Goal: Task Accomplishment & Management: Manage account settings

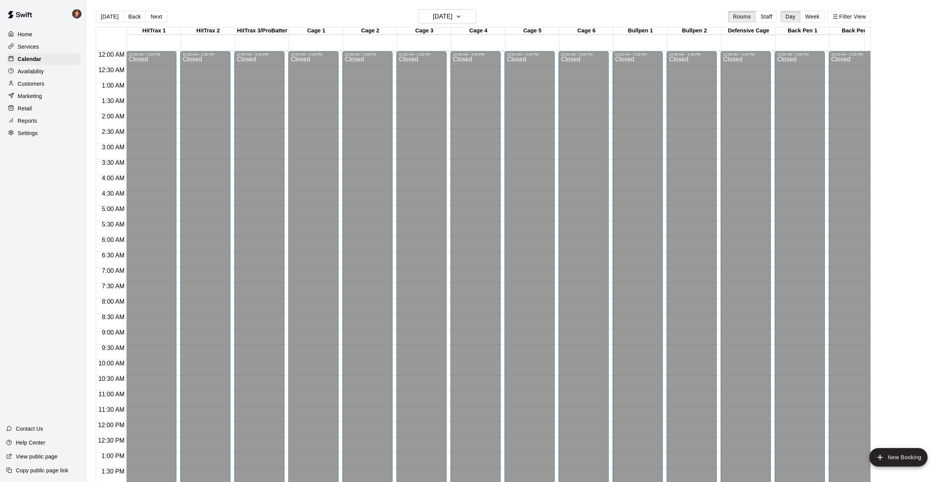
scroll to position [307, 0]
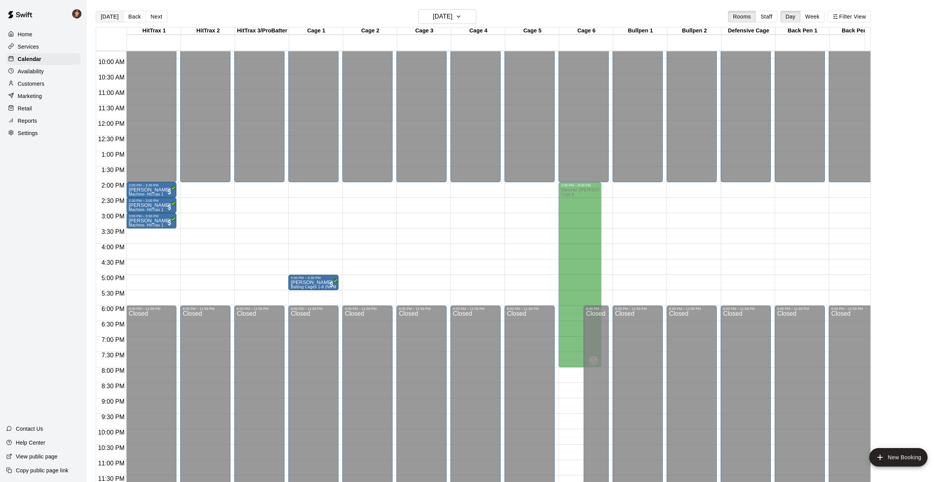
click at [107, 15] on button "[DATE]" at bounding box center [110, 17] width 28 height 12
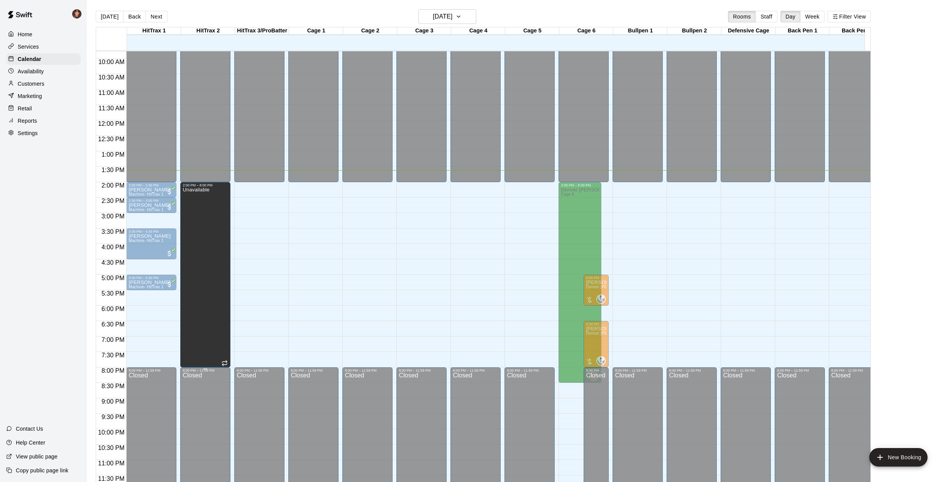
drag, startPoint x: 205, startPoint y: 297, endPoint x: 203, endPoint y: 362, distance: 64.9
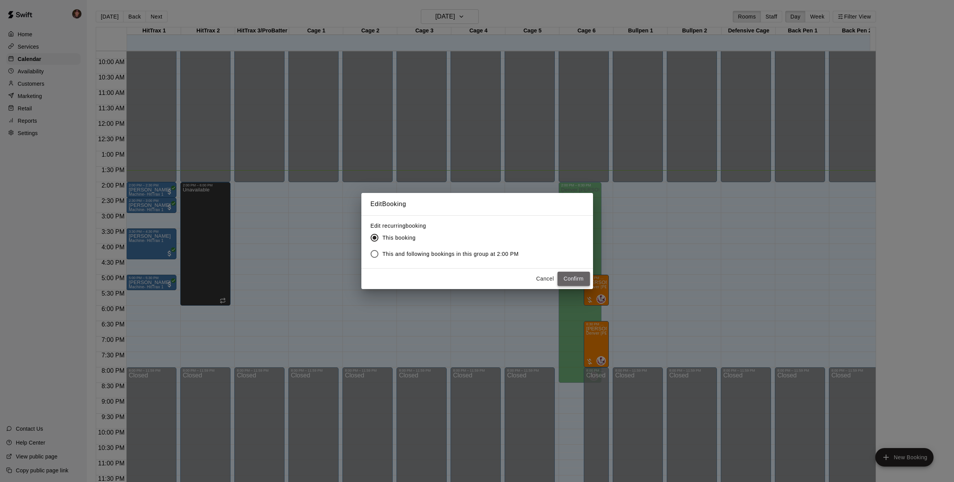
click at [578, 278] on button "Confirm" at bounding box center [573, 279] width 32 height 14
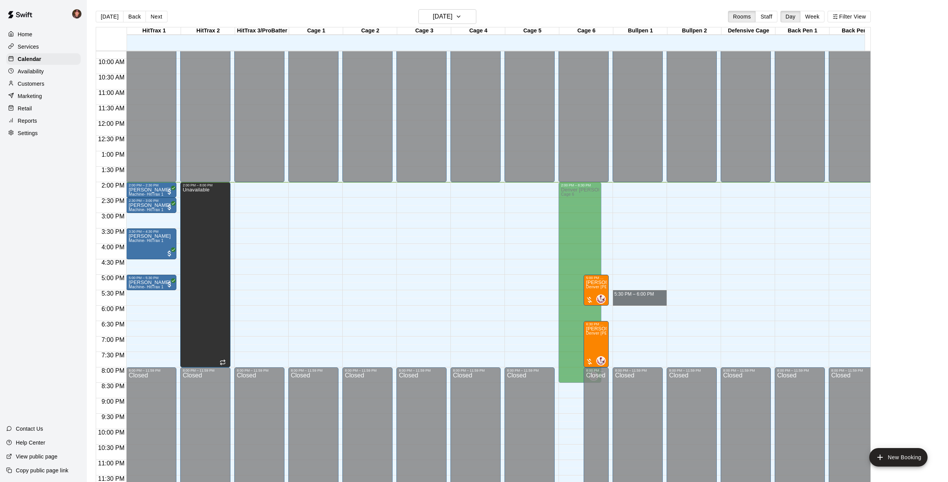
drag, startPoint x: 657, startPoint y: 287, endPoint x: 657, endPoint y: 295, distance: 8.1
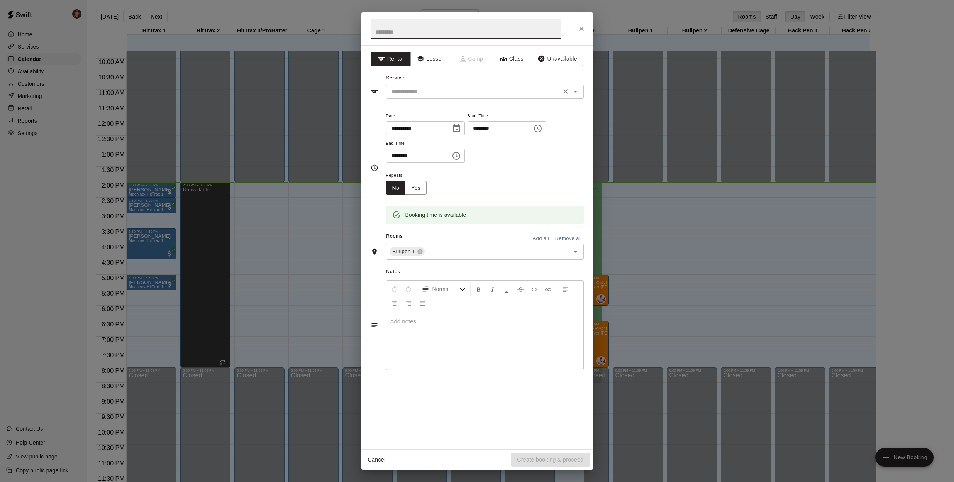
click at [424, 91] on input "text" at bounding box center [473, 92] width 170 height 10
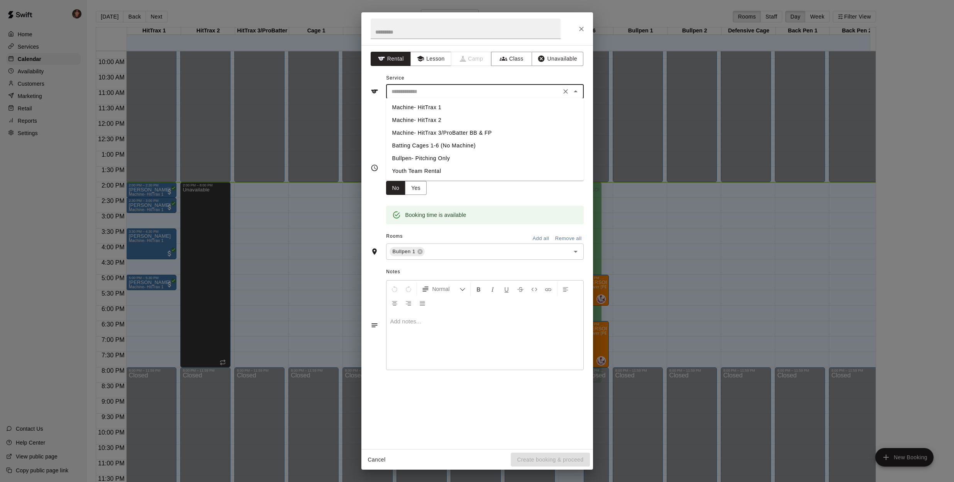
click at [418, 157] on li "Bullpen- Pitching Only" at bounding box center [485, 158] width 198 height 13
type input "**********"
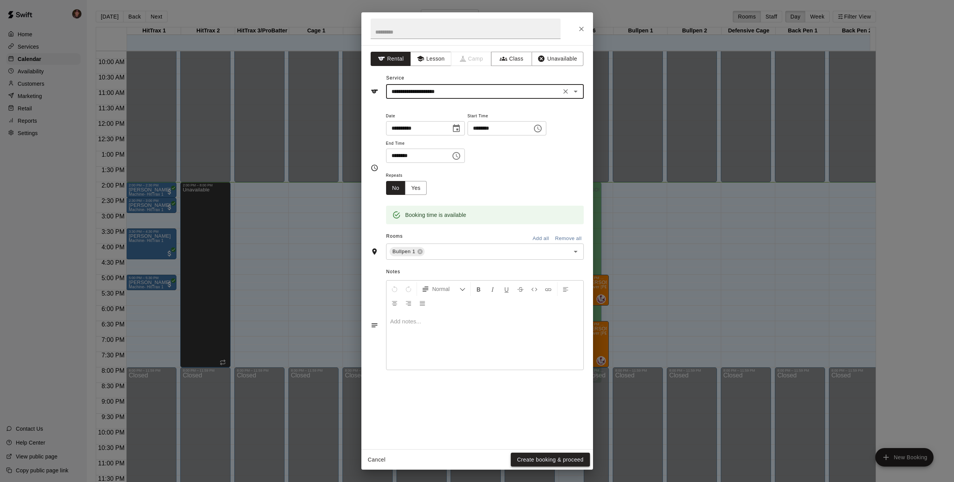
click at [551, 457] on button "Create booking & proceed" at bounding box center [550, 460] width 79 height 14
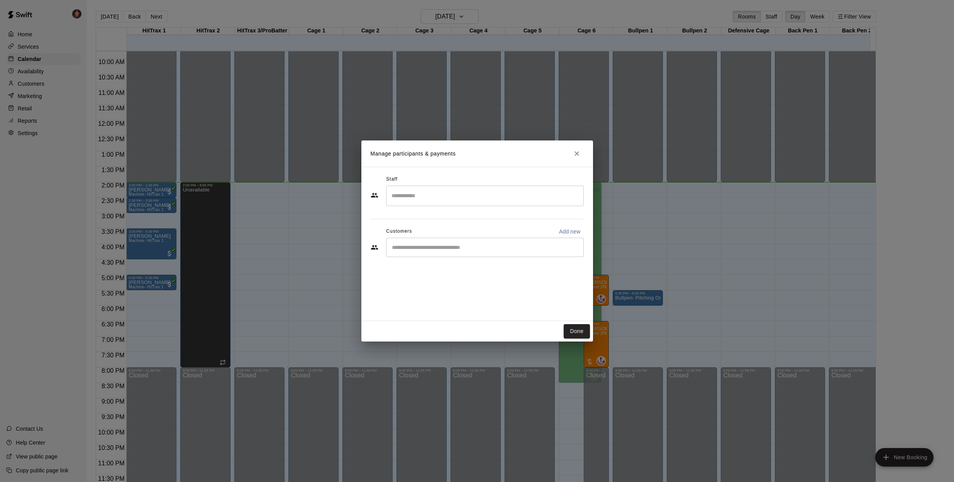
click at [430, 250] on input "Start typing to search customers..." at bounding box center [484, 248] width 191 height 8
type input "*****"
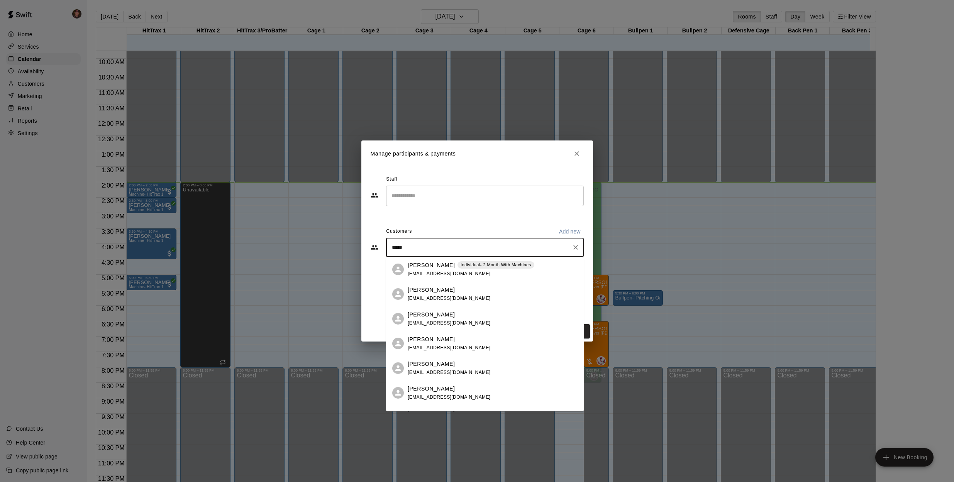
click at [419, 344] on div "[PERSON_NAME] [PERSON_NAME][EMAIL_ADDRESS][DOMAIN_NAME]" at bounding box center [449, 343] width 83 height 17
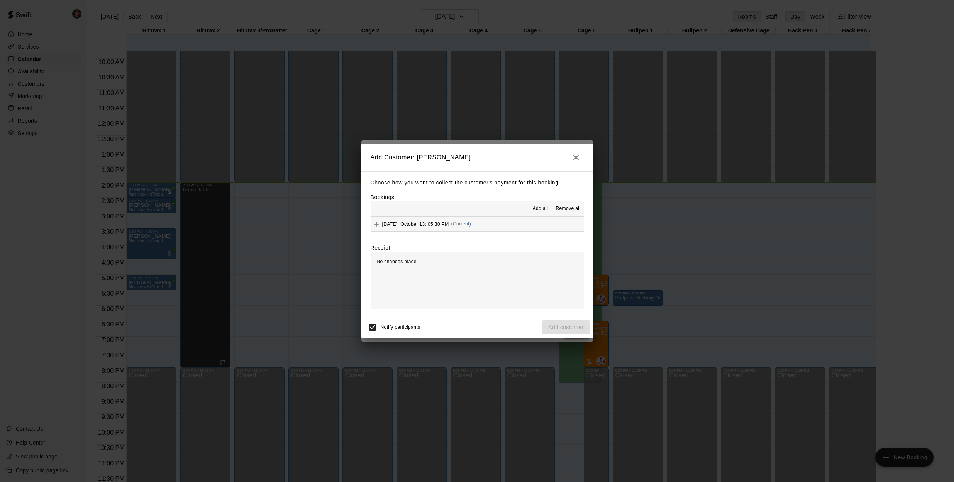
click at [506, 225] on button "[DATE], October 13: 05:30 PM (Current)" at bounding box center [477, 224] width 213 height 14
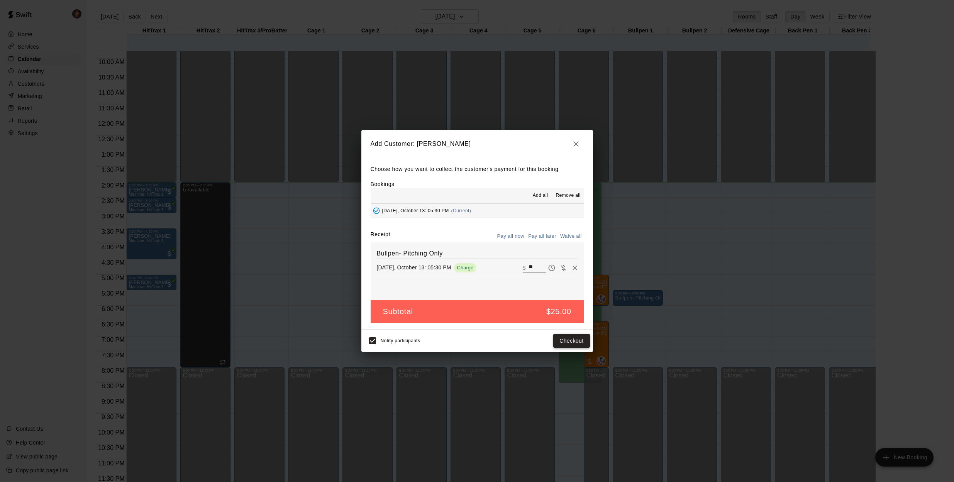
click at [567, 338] on button "Checkout" at bounding box center [571, 341] width 36 height 14
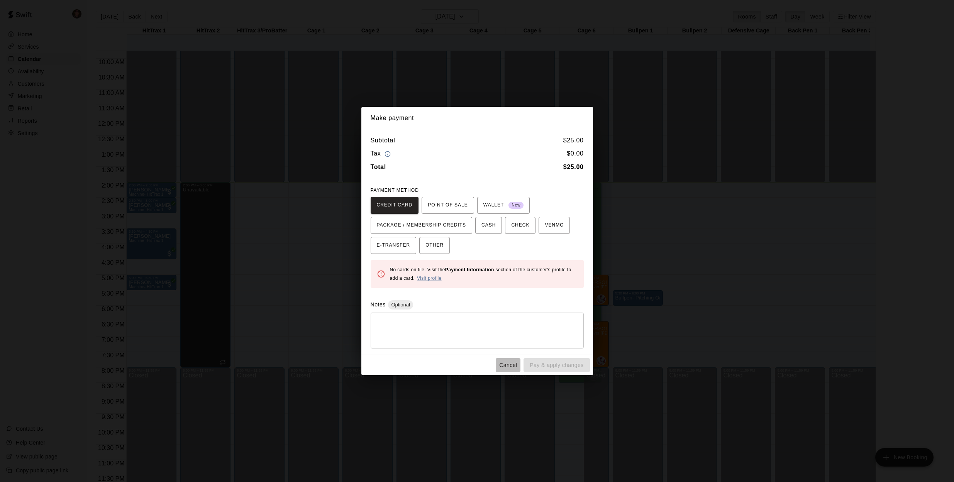
click at [508, 365] on button "Cancel" at bounding box center [508, 365] width 25 height 14
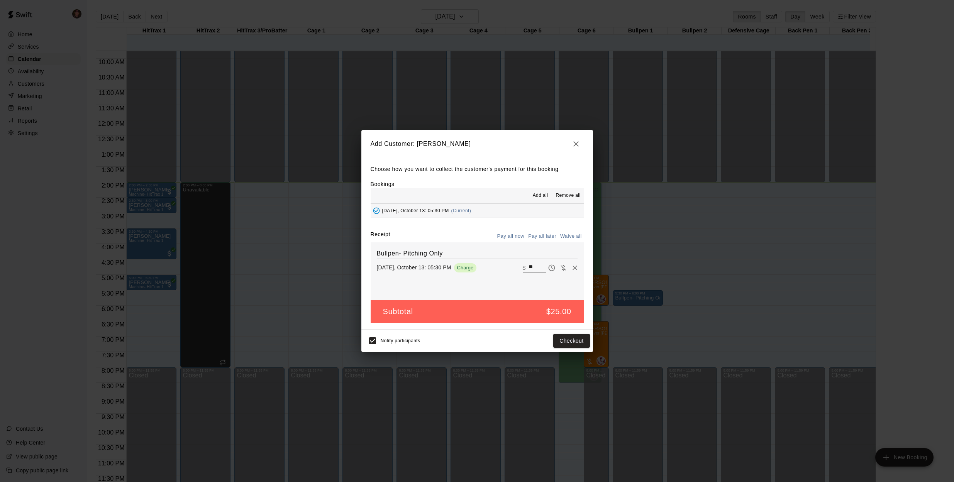
click at [539, 237] on button "Pay all later" at bounding box center [542, 236] width 32 height 12
click at [563, 341] on button "Add customer" at bounding box center [565, 341] width 47 height 14
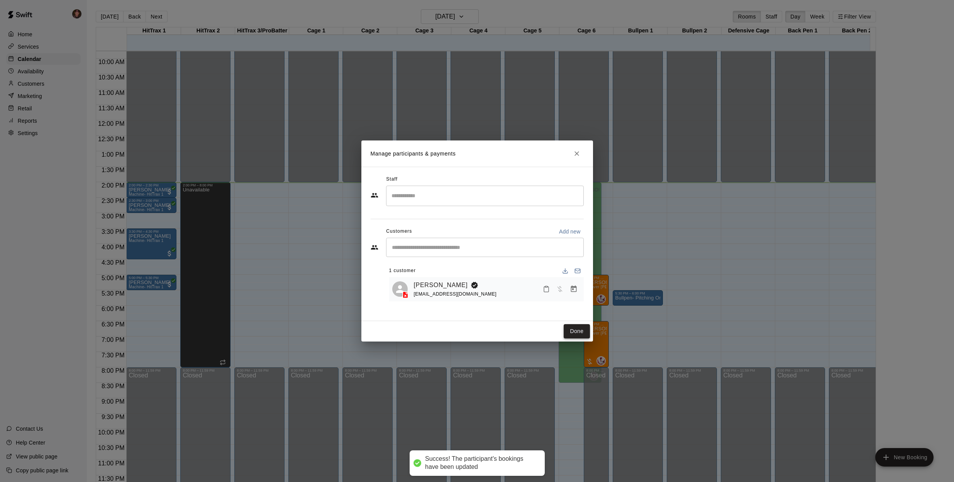
click at [576, 330] on button "Done" at bounding box center [577, 331] width 26 height 14
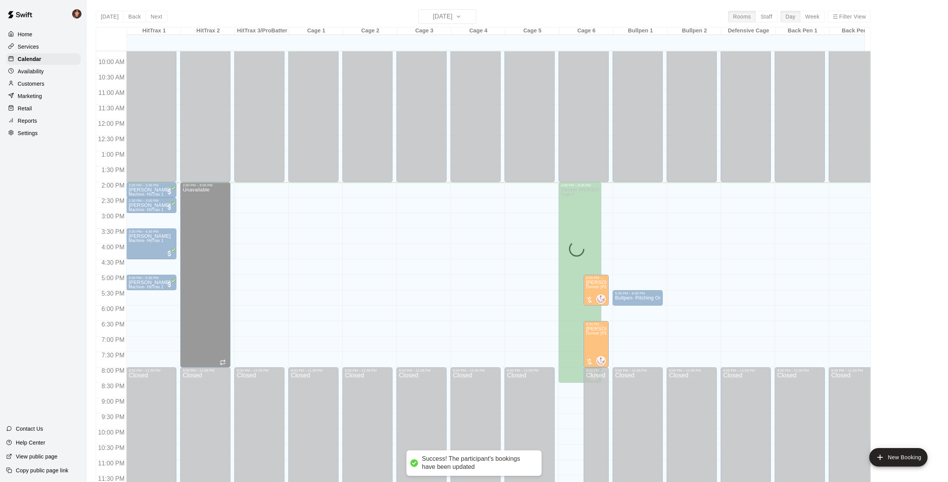
click at [90, 296] on div "[DATE] Back [DATE][DATE] Rooms Staff Day Week Filter View HitTrax 1 13 Mon HitT…" at bounding box center [483, 250] width 787 height 482
